Goal: Use online tool/utility

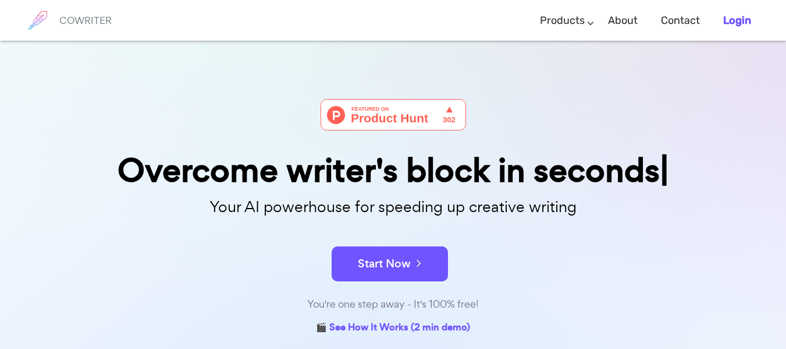
click at [734, 14] on b "Login" at bounding box center [737, 20] width 28 height 13
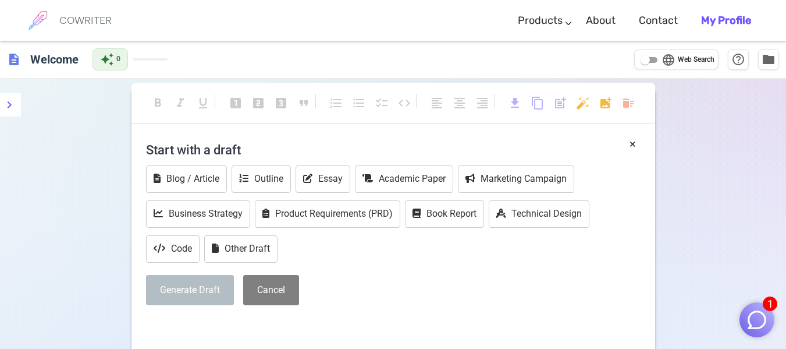
click at [16, 59] on span "description" at bounding box center [14, 59] width 14 height 14
click at [244, 182] on icon at bounding box center [243, 177] width 9 height 9
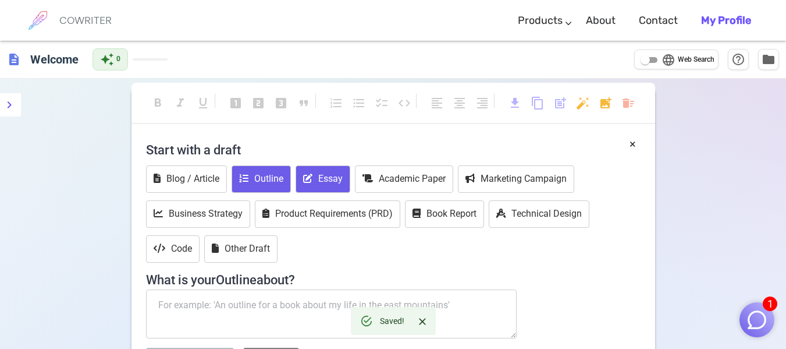
click at [299, 185] on button "Essay" at bounding box center [323, 178] width 55 height 27
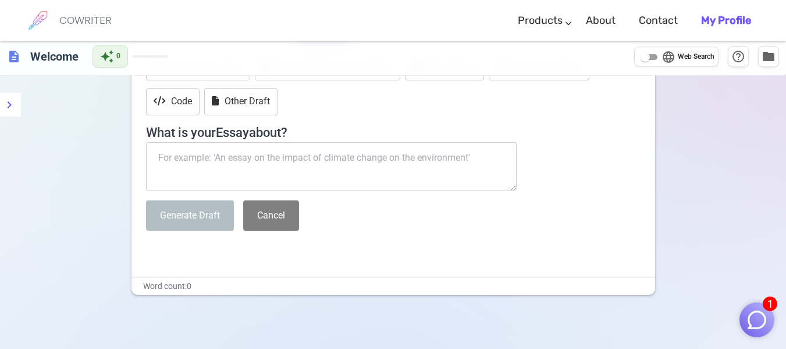
scroll to position [146, 0]
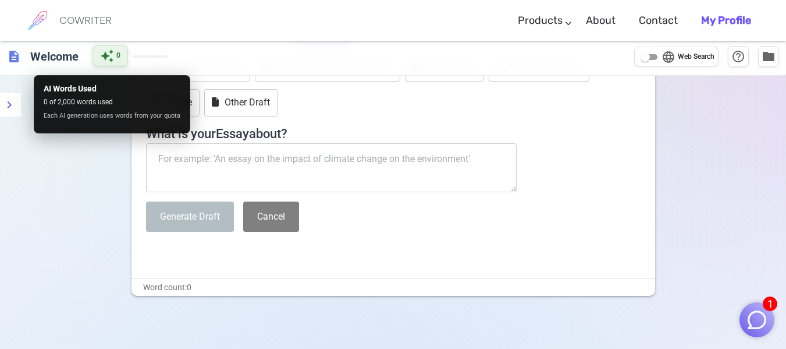
click at [107, 57] on span "auto_awesome" at bounding box center [107, 56] width 14 height 14
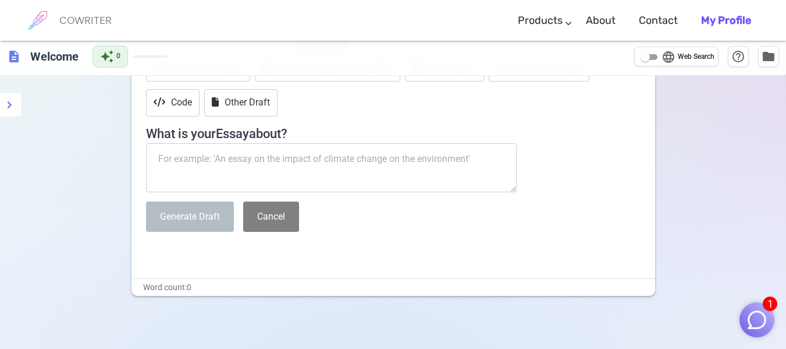
click at [22, 55] on div "description Welcome" at bounding box center [45, 56] width 76 height 23
click at [5, 105] on icon "menu" at bounding box center [9, 105] width 14 height 14
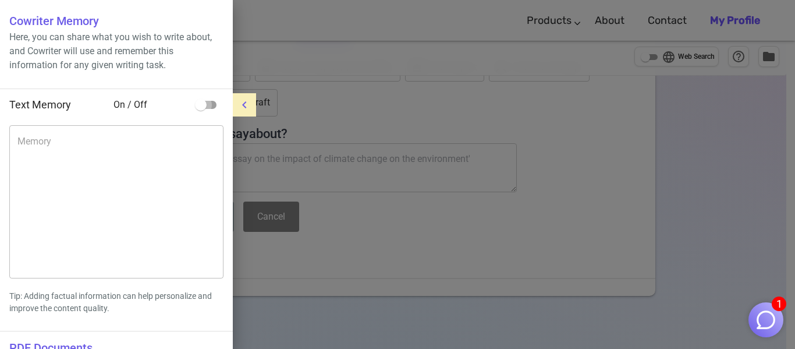
click at [204, 110] on input "checkbox" at bounding box center [201, 105] width 66 height 22
checkbox input "true"
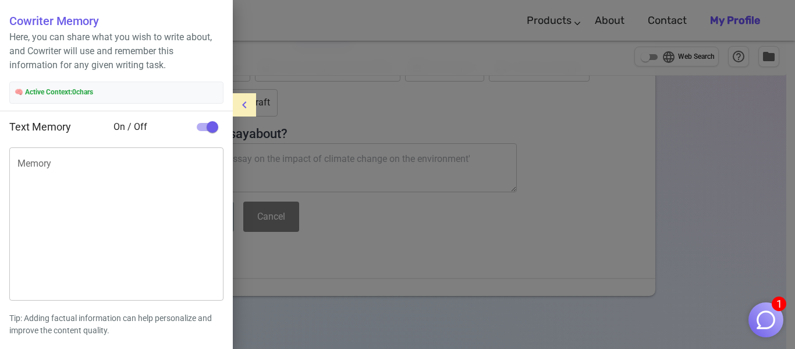
click at [303, 98] on div at bounding box center [397, 174] width 795 height 349
